Goal: Find specific page/section: Find specific page/section

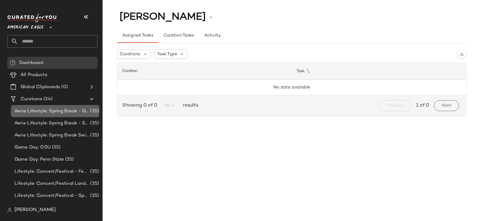
click at [47, 114] on span "Aerie Lifestyle: Spring Break - Girly/Femme" at bounding box center [51, 111] width 75 height 7
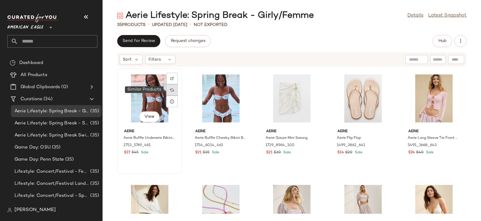
click at [168, 94] on div at bounding box center [171, 89] width 11 height 11
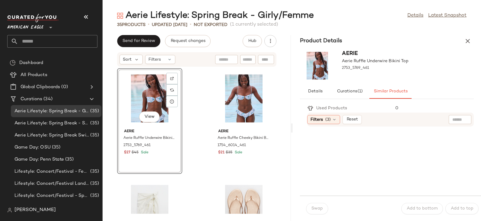
click at [456, 121] on input "text" at bounding box center [460, 120] width 15 height 6
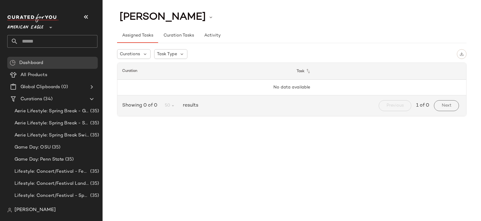
click at [37, 215] on div "[PERSON_NAME]" at bounding box center [54, 210] width 95 height 12
click at [37, 214] on div "[PERSON_NAME]" at bounding box center [54, 210] width 95 height 12
click at [37, 212] on span "[PERSON_NAME]" at bounding box center [34, 209] width 41 height 7
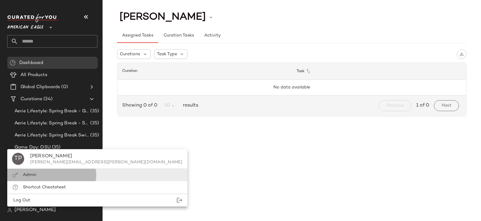
click at [38, 181] on div "Admin" at bounding box center [97, 187] width 180 height 12
